Goal: Navigation & Orientation: Understand site structure

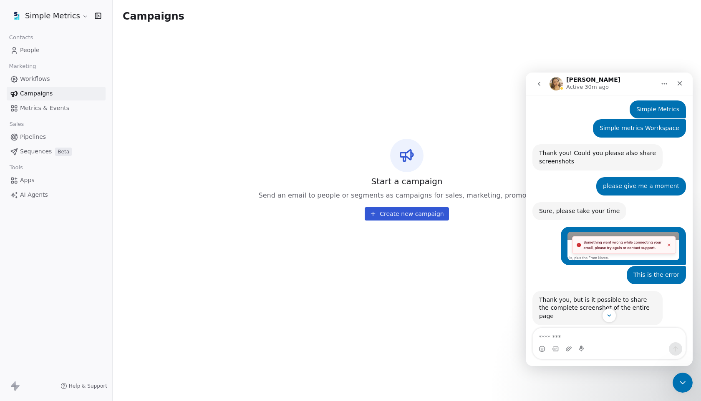
scroll to position [251, 0]
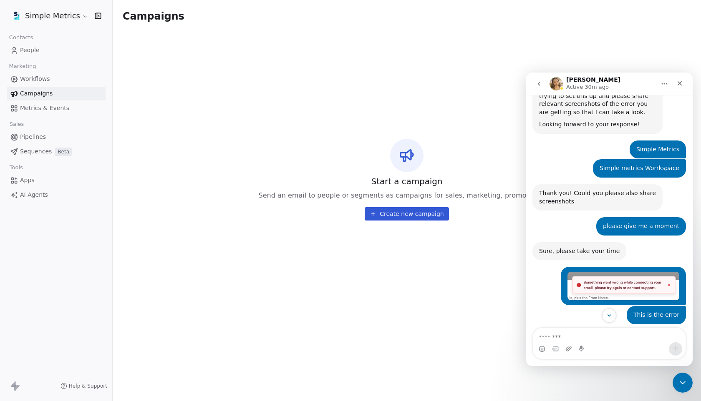
click at [608, 272] on img "Rafay says…" at bounding box center [623, 286] width 112 height 28
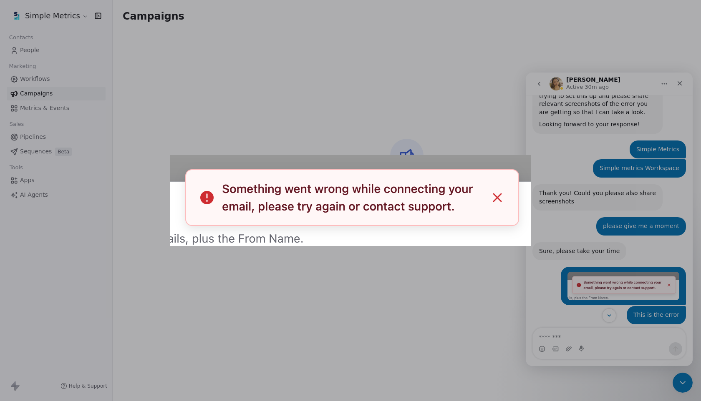
scroll to position [0, 0]
click at [472, 133] on div "Intercom messenger" at bounding box center [350, 200] width 701 height 401
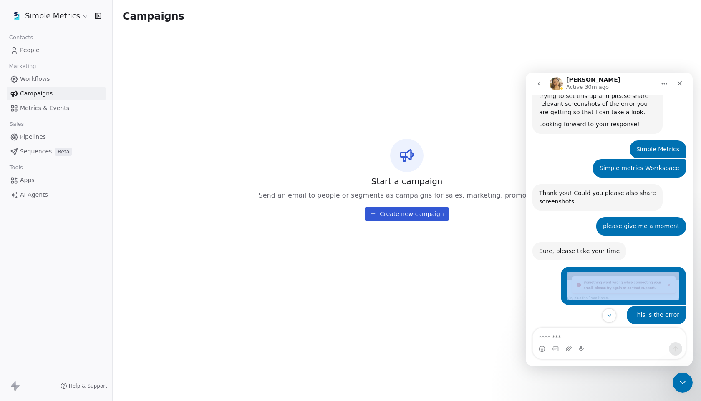
click at [616, 306] on div "This is the error Rafay • [DATE]" at bounding box center [609, 318] width 154 height 25
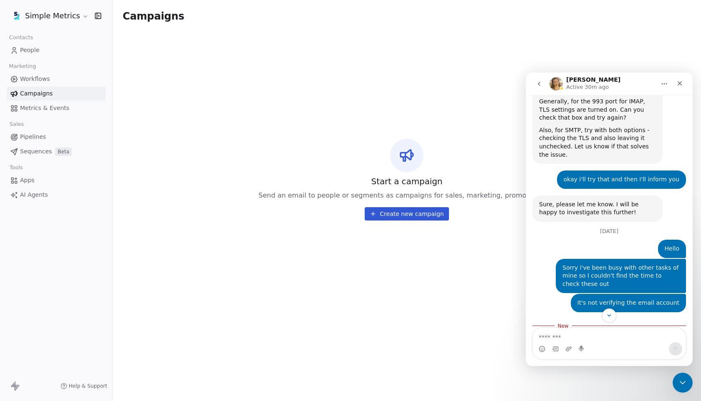
scroll to position [1078, 0]
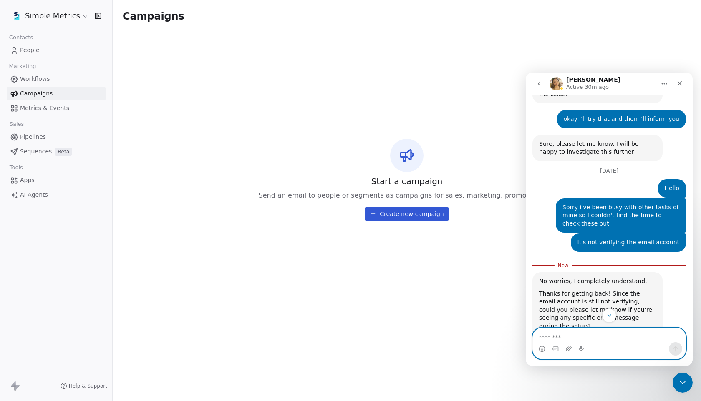
click at [572, 335] on textarea "Message…" at bounding box center [609, 335] width 153 height 14
type textarea "*"
type textarea "**********"
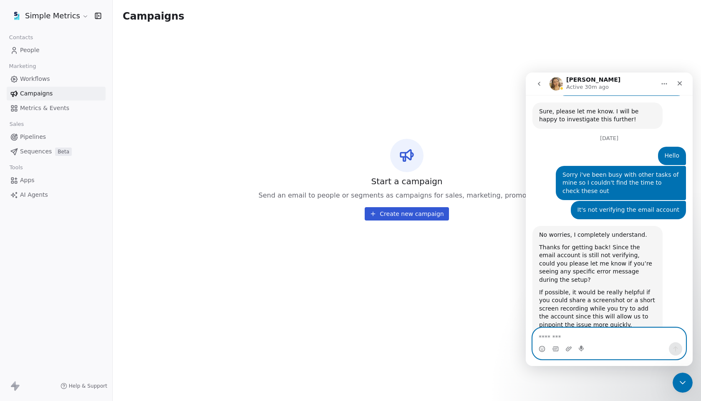
scroll to position [1115, 0]
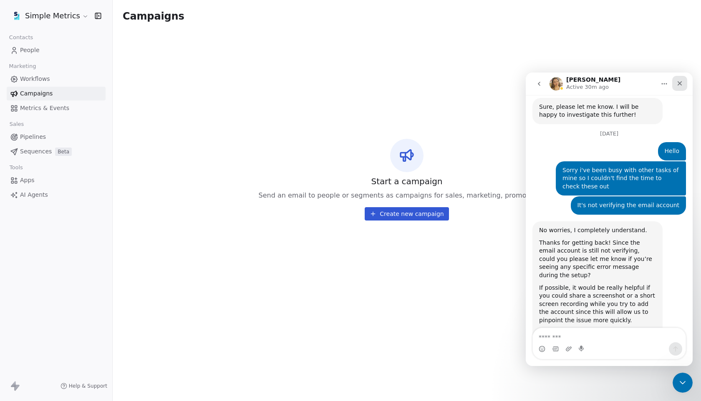
click at [679, 83] on icon "Close" at bounding box center [680, 83] width 5 height 5
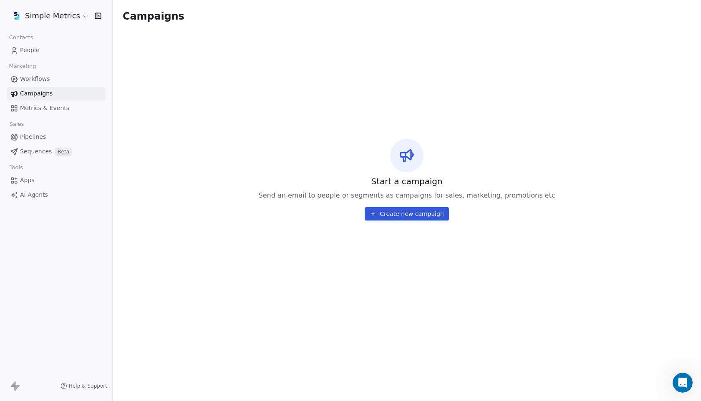
click at [47, 76] on span "Workflows" at bounding box center [35, 79] width 30 height 9
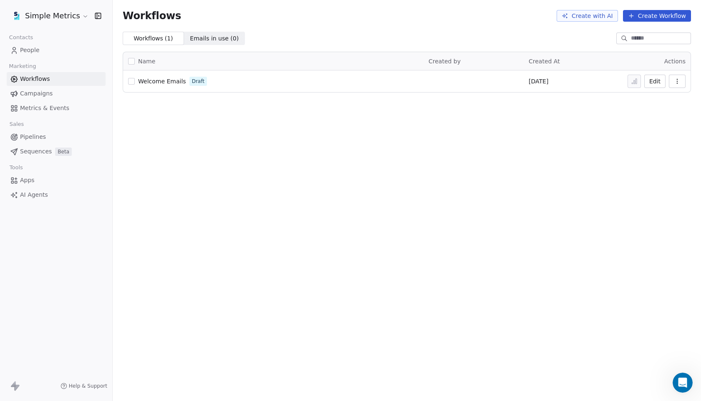
click at [52, 106] on span "Metrics & Events" at bounding box center [44, 108] width 49 height 9
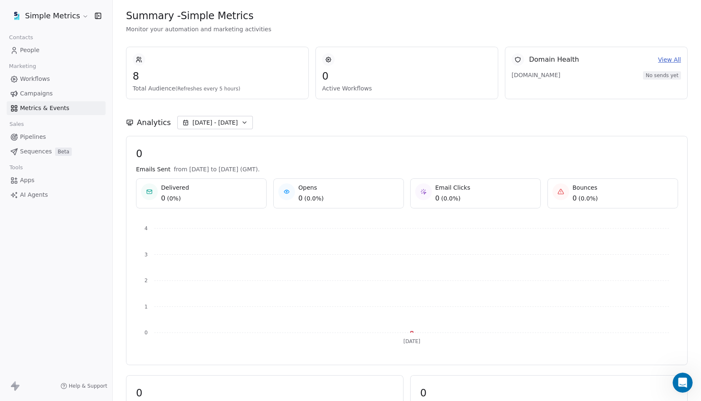
click at [63, 88] on link "Campaigns" at bounding box center [56, 94] width 99 height 14
